Goal: Transaction & Acquisition: Purchase product/service

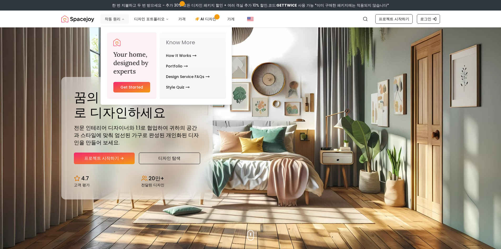
click at [114, 22] on button "작동 원리" at bounding box center [115, 19] width 28 height 11
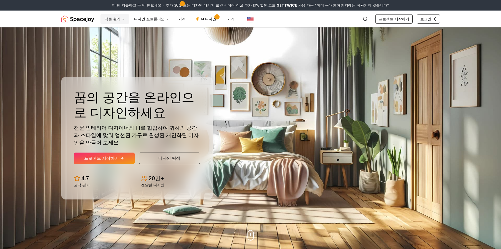
click at [114, 22] on button "작동 원리" at bounding box center [115, 19] width 28 height 11
click at [204, 18] on font "AI 디자인" at bounding box center [208, 18] width 16 height 5
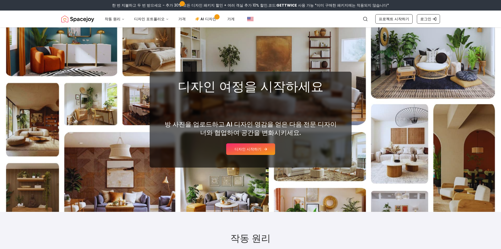
click at [259, 147] on font "디자인 시작하기" at bounding box center [248, 148] width 27 height 5
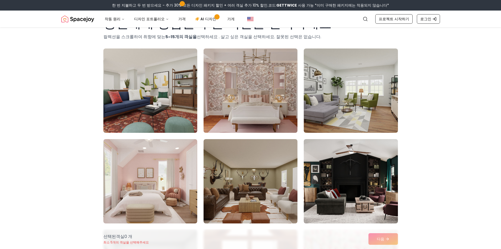
scroll to position [53, 0]
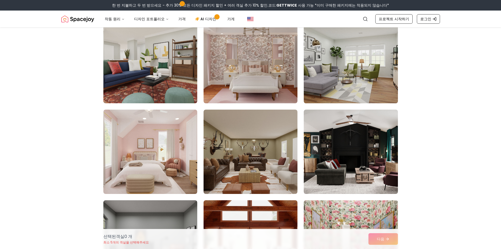
click at [348, 78] on img at bounding box center [351, 61] width 99 height 88
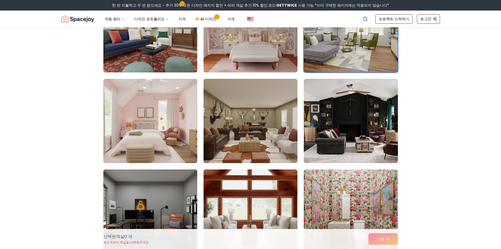
scroll to position [132, 0]
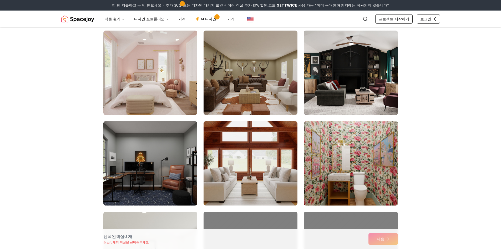
click at [385, 240] on div "선택된 객실 0 개 최소 5개의 객실을 선택해주세요 다음" at bounding box center [250, 239] width 303 height 20
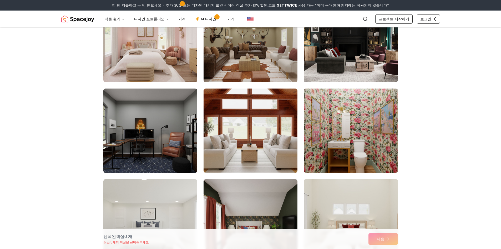
scroll to position [210, 0]
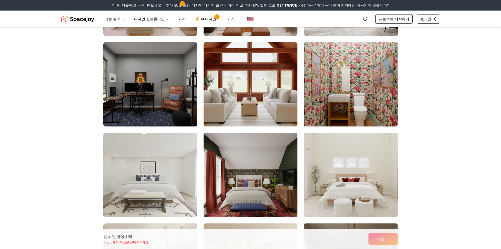
click at [364, 197] on img at bounding box center [351, 174] width 99 height 88
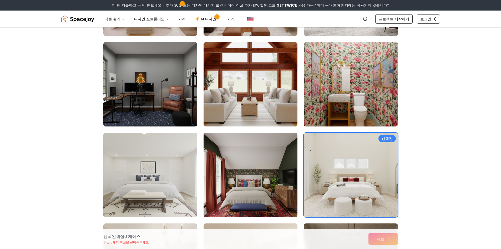
click at [381, 238] on div "선택된 객실 0 개 에스 최소 5개의 객실을 선택해주세요 다음" at bounding box center [250, 239] width 303 height 20
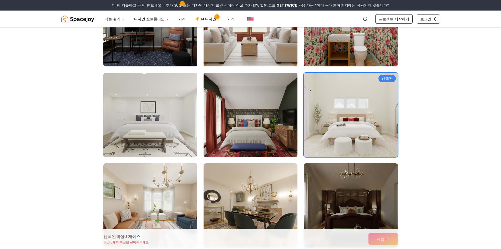
scroll to position [316, 0]
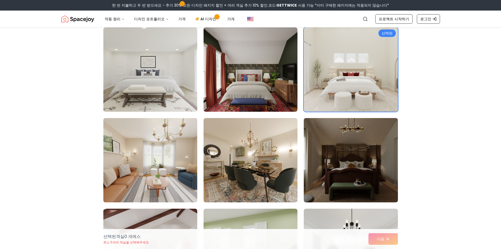
click at [138, 169] on img at bounding box center [150, 160] width 99 height 88
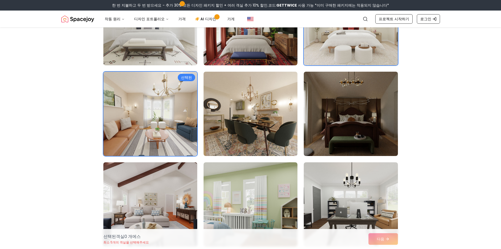
scroll to position [395, 0]
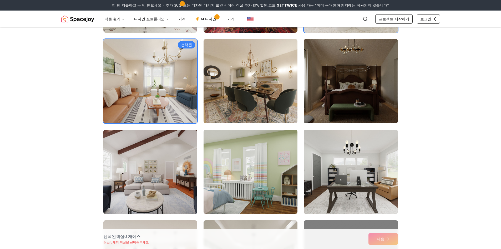
click at [146, 165] on img at bounding box center [150, 171] width 99 height 88
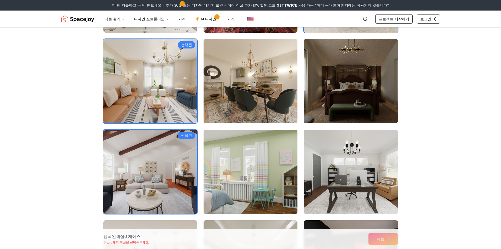
click at [272, 173] on img at bounding box center [250, 171] width 99 height 88
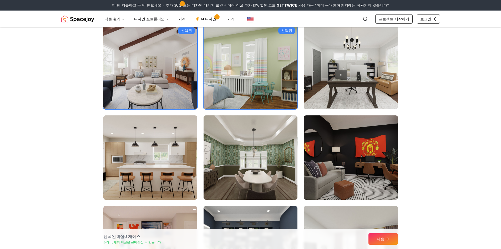
scroll to position [500, 0]
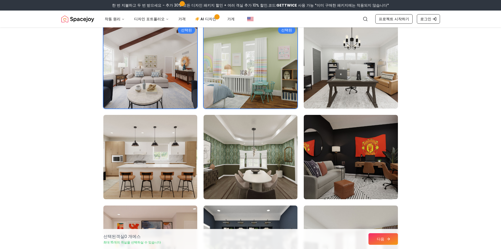
click at [390, 239] on icon at bounding box center [388, 239] width 4 height 4
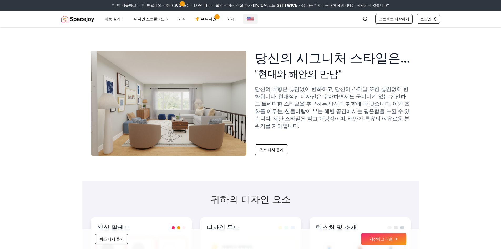
click at [247, 19] on img "글로벌" at bounding box center [250, 19] width 6 height 6
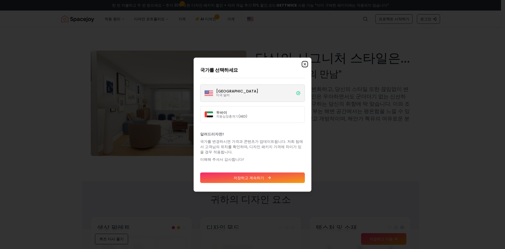
click at [304, 64] on icon "button" at bounding box center [305, 64] width 4 height 4
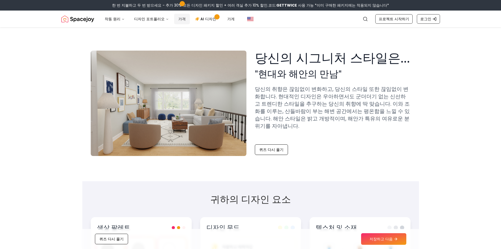
click at [178, 19] on font "가격" at bounding box center [181, 18] width 7 height 5
